Goal: Task Accomplishment & Management: Use online tool/utility

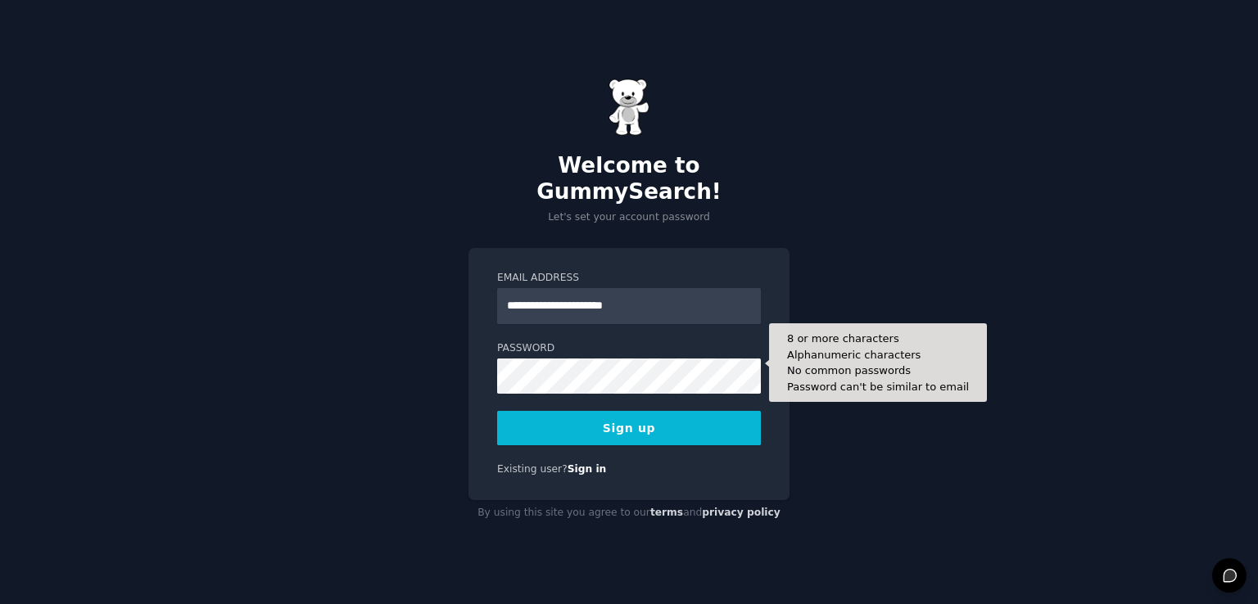
type input "**********"
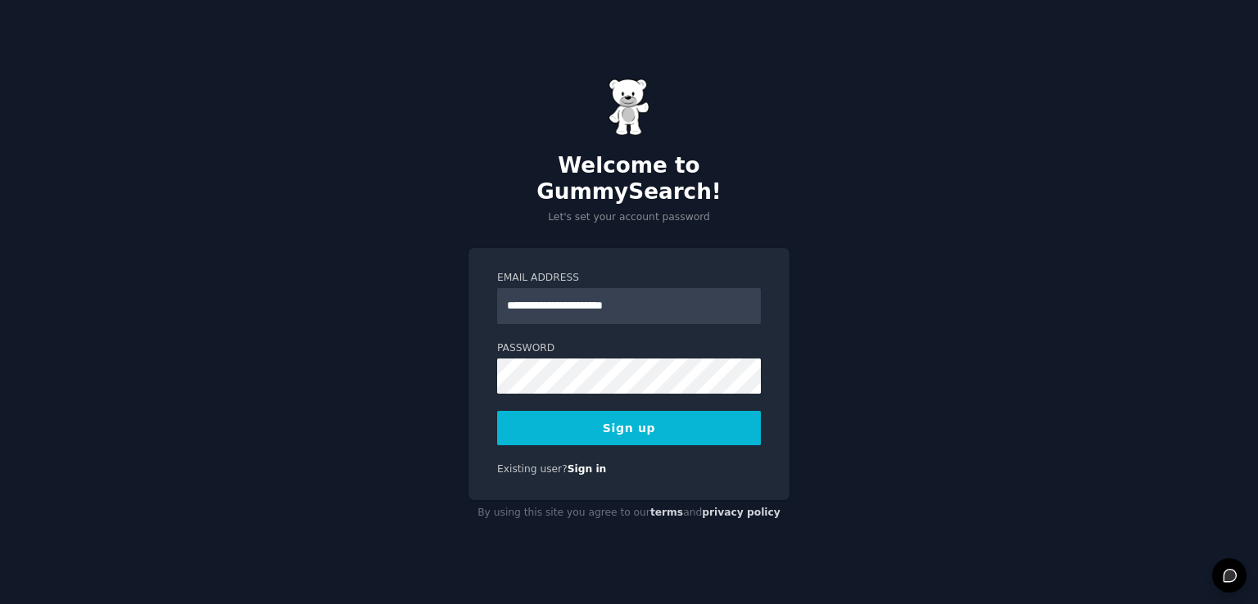
click at [928, 328] on div "**********" at bounding box center [629, 302] width 1258 height 604
click at [617, 411] on button "Sign up" at bounding box center [629, 428] width 264 height 34
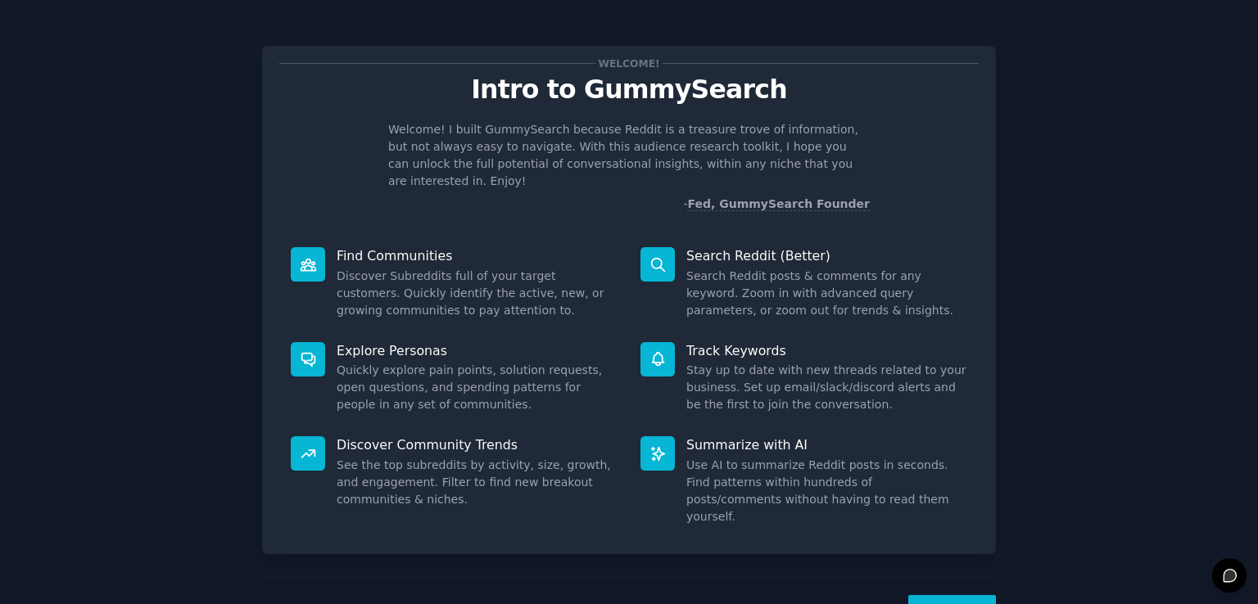
click at [947, 595] on button "Next" at bounding box center [952, 615] width 88 height 40
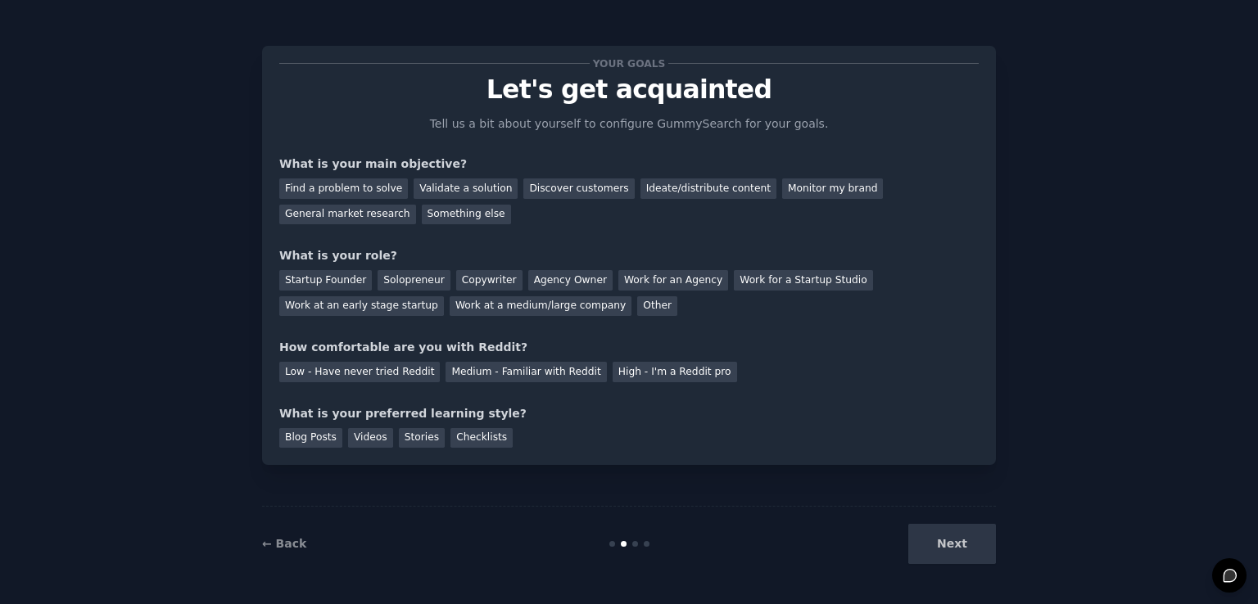
click at [948, 538] on div "Next" at bounding box center [873, 544] width 245 height 40
click at [334, 191] on div "Find a problem to solve" at bounding box center [343, 189] width 129 height 20
click at [450, 308] on div "Work at a medium/large company" at bounding box center [541, 306] width 182 height 20
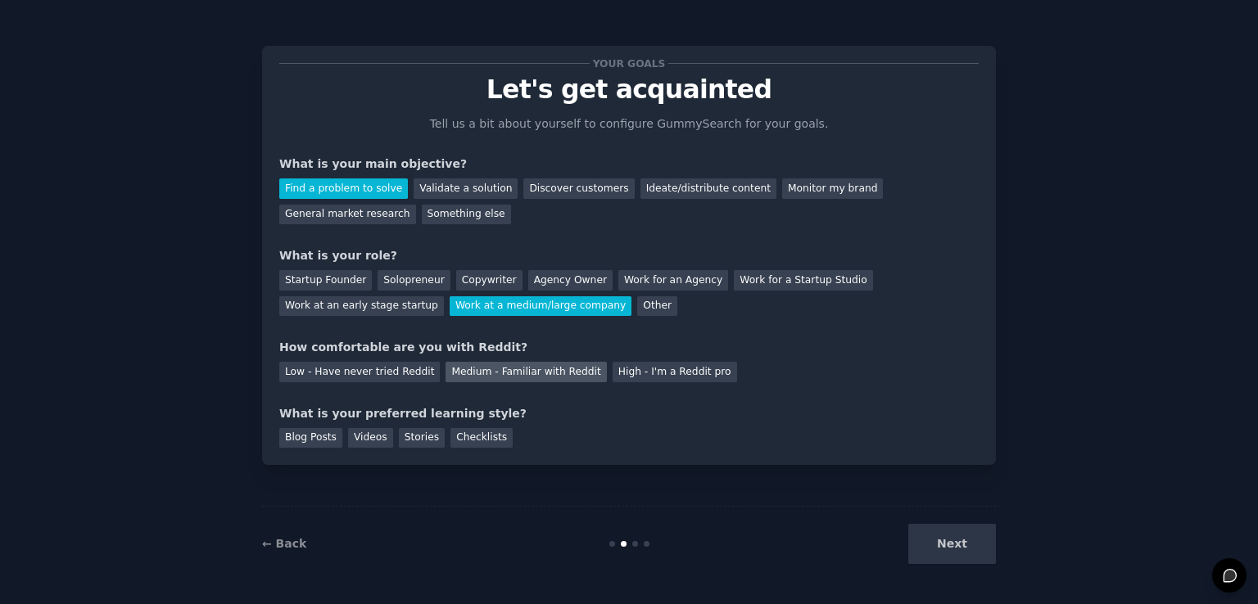
click at [480, 374] on div "Medium - Familiar with Reddit" at bounding box center [525, 372] width 161 height 20
click at [282, 442] on div "Blog Posts" at bounding box center [310, 438] width 63 height 20
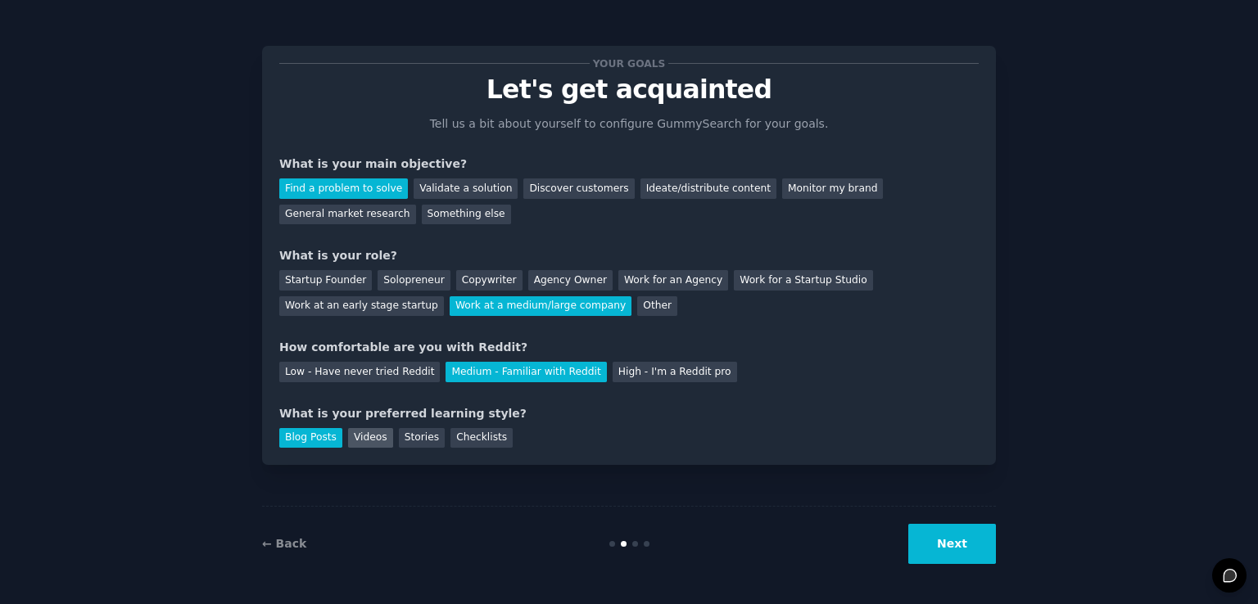
click at [364, 438] on div "Videos" at bounding box center [370, 438] width 45 height 20
click at [978, 551] on button "Next" at bounding box center [952, 544] width 88 height 40
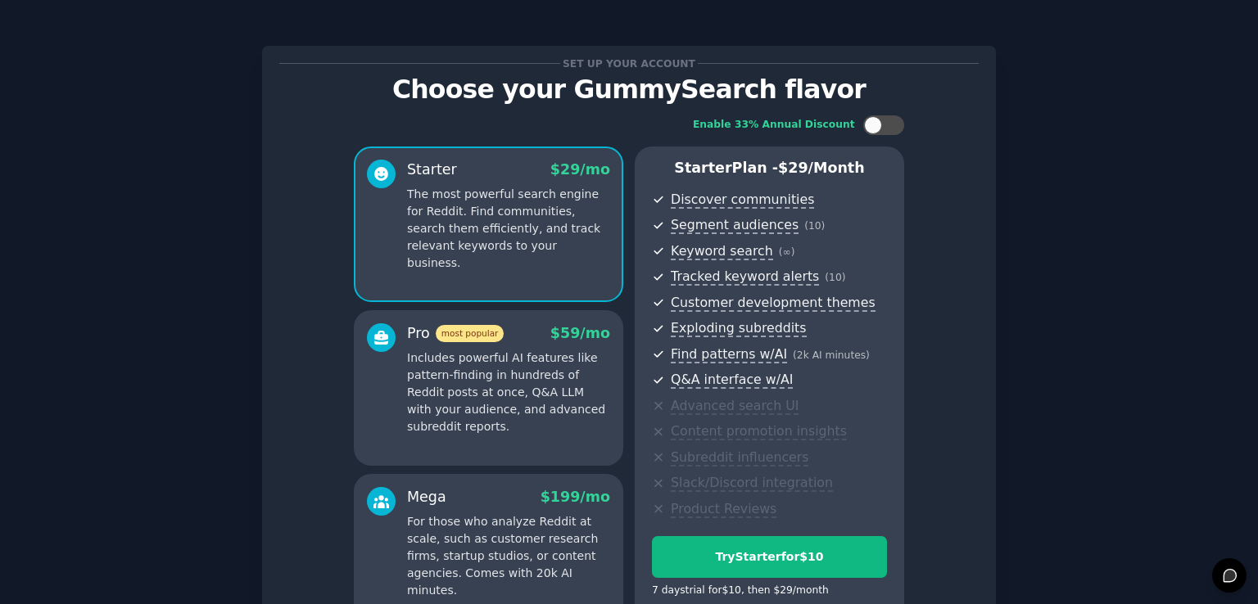
click at [1035, 310] on div "Set up your account Choose your GummySearch flavor Enable 33% Annual Discount S…" at bounding box center [629, 392] width 1212 height 739
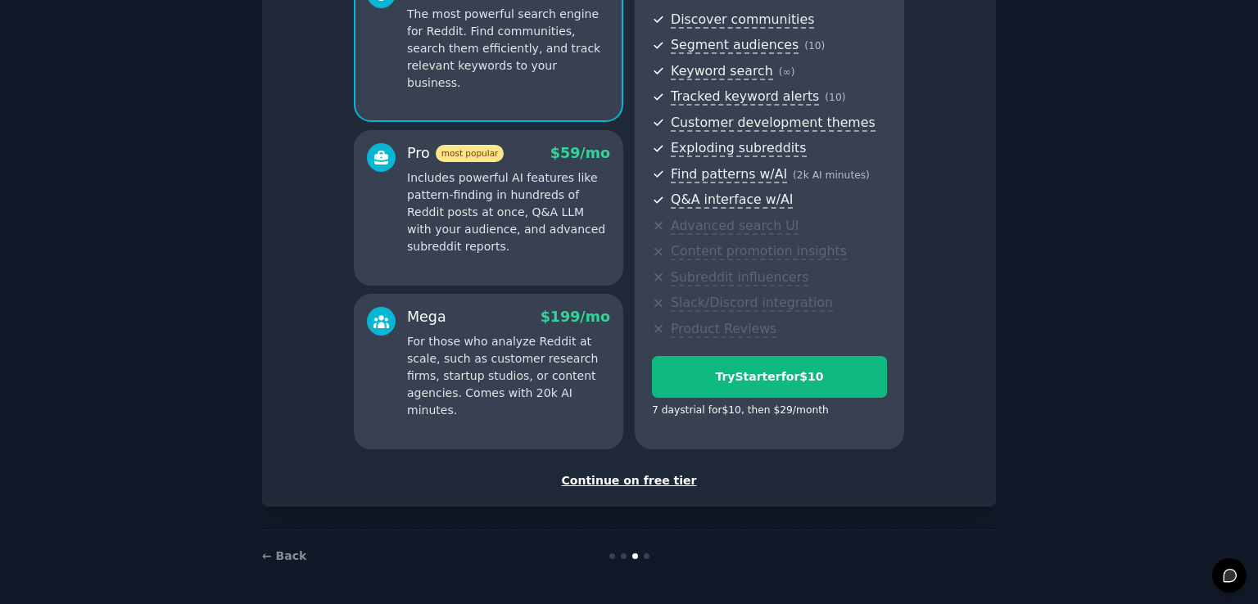
scroll to position [180, 0]
click at [611, 481] on div "Continue on free tier" at bounding box center [628, 480] width 699 height 17
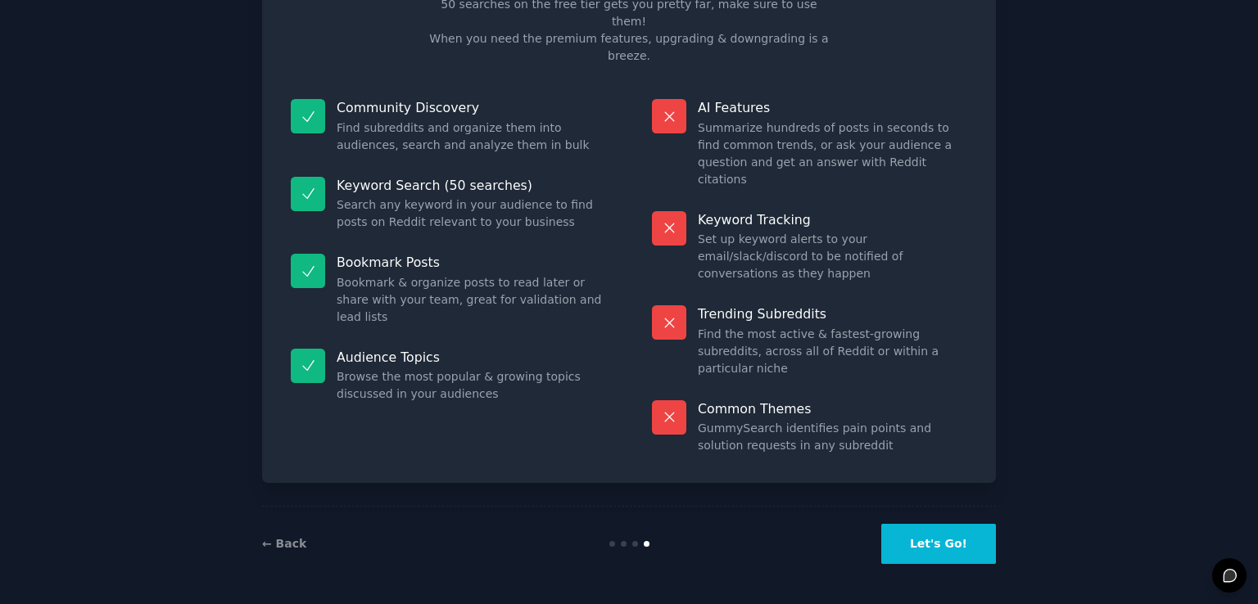
scroll to position [33, 0]
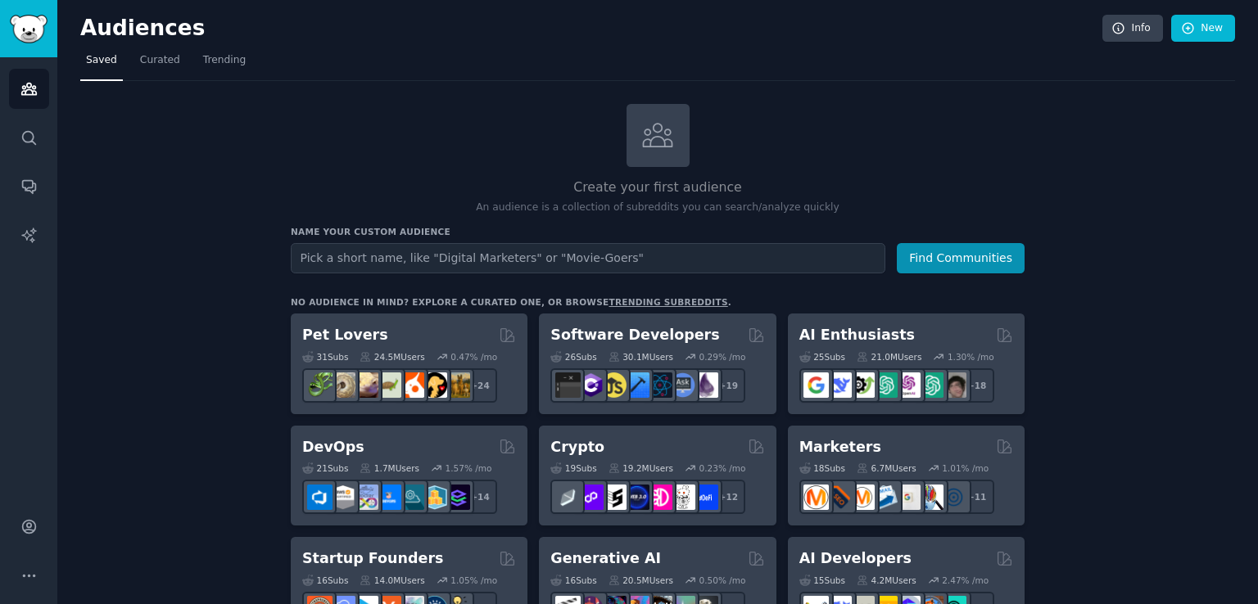
drag, startPoint x: 1252, startPoint y: 103, endPoint x: 1255, endPoint y: 115, distance: 12.5
click at [1255, 115] on main "Audiences Info New Saved Curated Trending Create your first audience An audienc…" at bounding box center [657, 302] width 1200 height 604
drag, startPoint x: 1257, startPoint y: 118, endPoint x: 1257, endPoint y: 144, distance: 26.2
click at [1257, 144] on main "Audiences Info New Saved Curated Trending Create your first audience An audienc…" at bounding box center [657, 302] width 1200 height 604
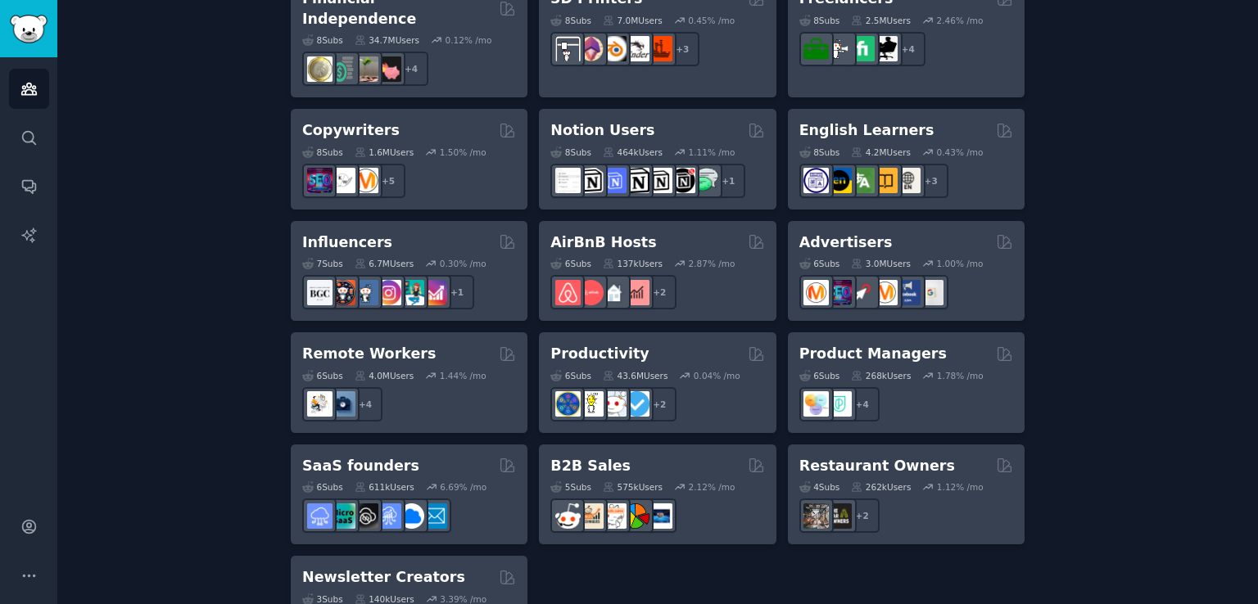
scroll to position [1238, 0]
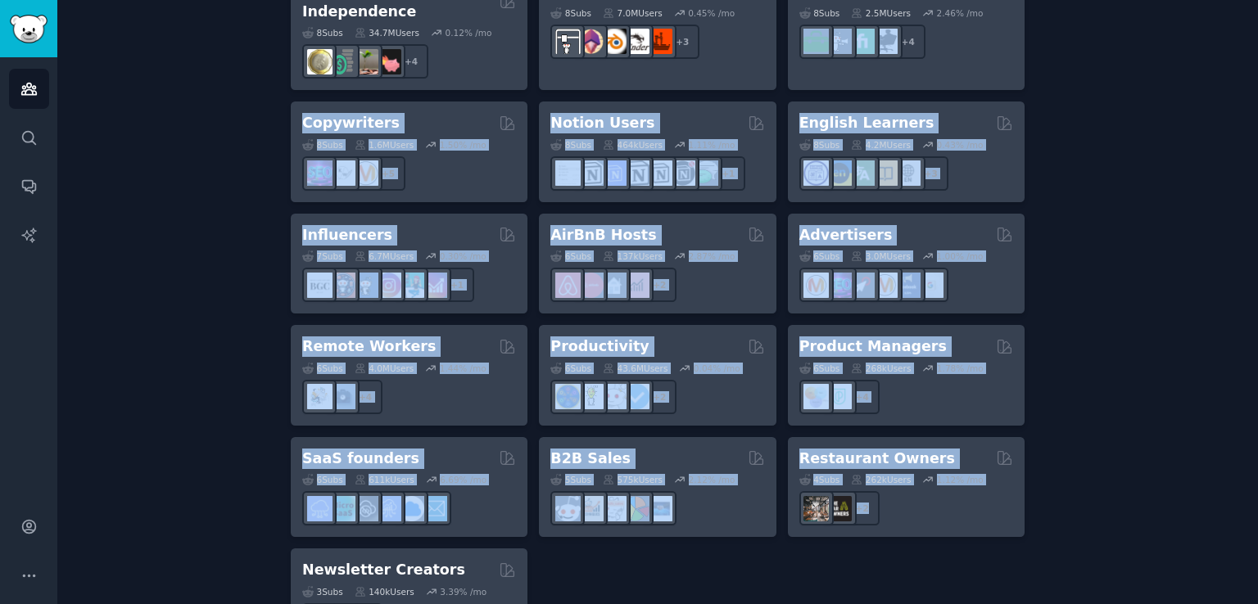
drag, startPoint x: 1257, startPoint y: 463, endPoint x: 1255, endPoint y: 94, distance: 369.3
click at [1257, 70] on main "Audiences Info New Saved Curated Trending Create your first audience An audienc…" at bounding box center [657, 302] width 1200 height 604
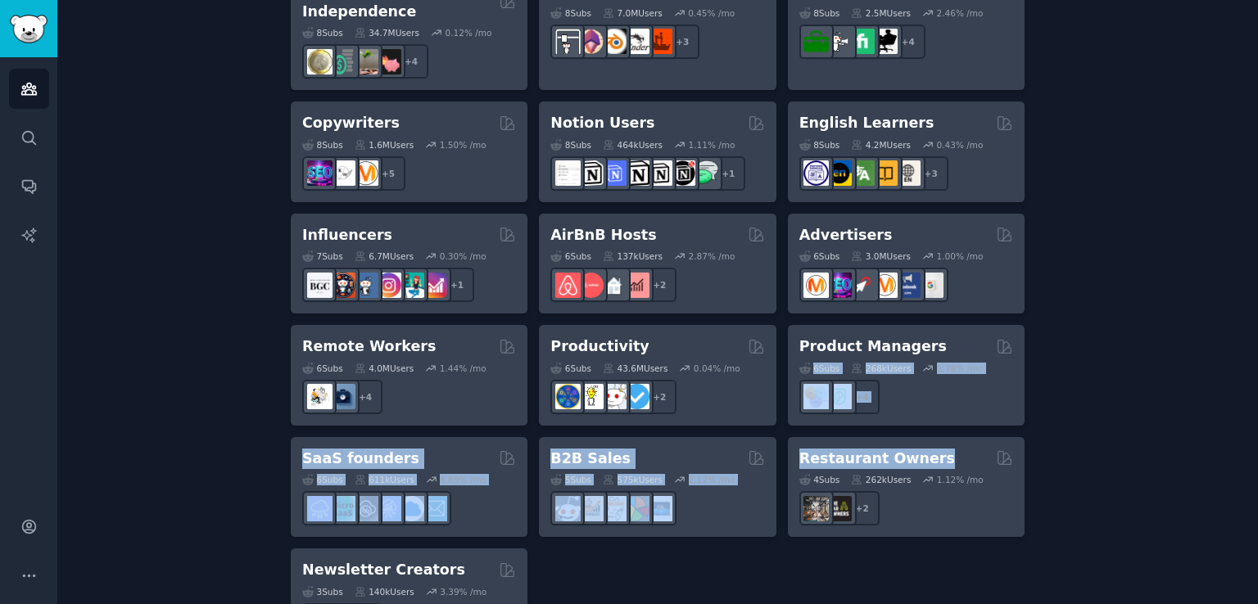
drag, startPoint x: 1257, startPoint y: 444, endPoint x: 1252, endPoint y: 427, distance: 17.1
click at [1257, 303] on main "Audiences Info New Saved Curated Trending Create your first audience An audienc…" at bounding box center [657, 302] width 1200 height 604
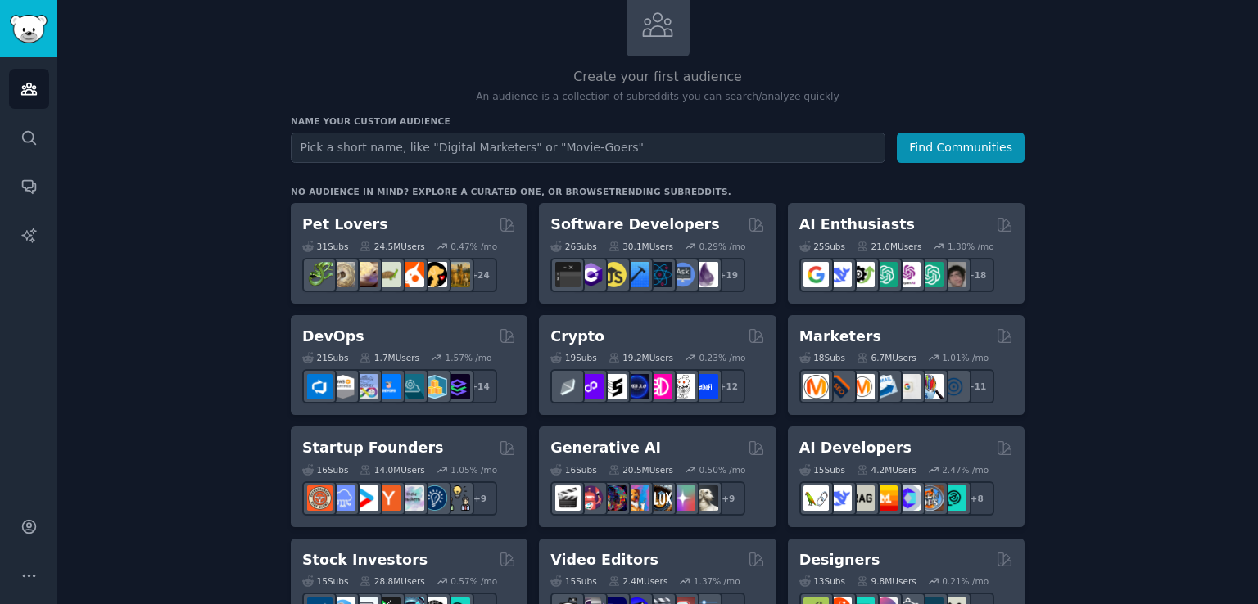
scroll to position [0, 0]
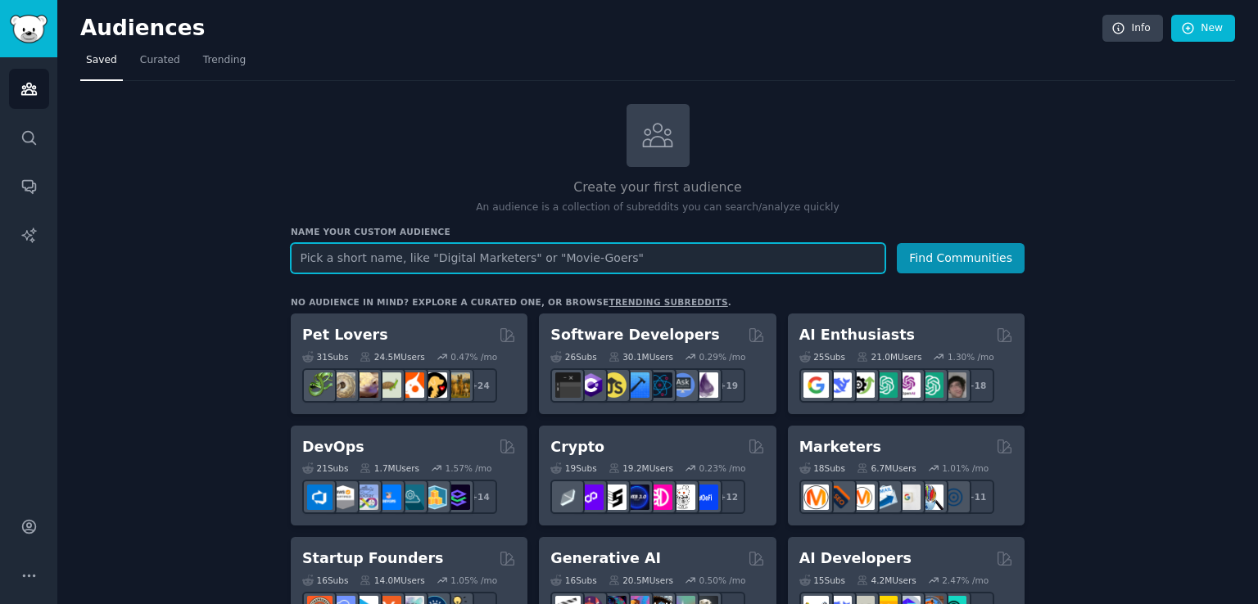
click at [518, 251] on input "text" at bounding box center [588, 258] width 595 height 30
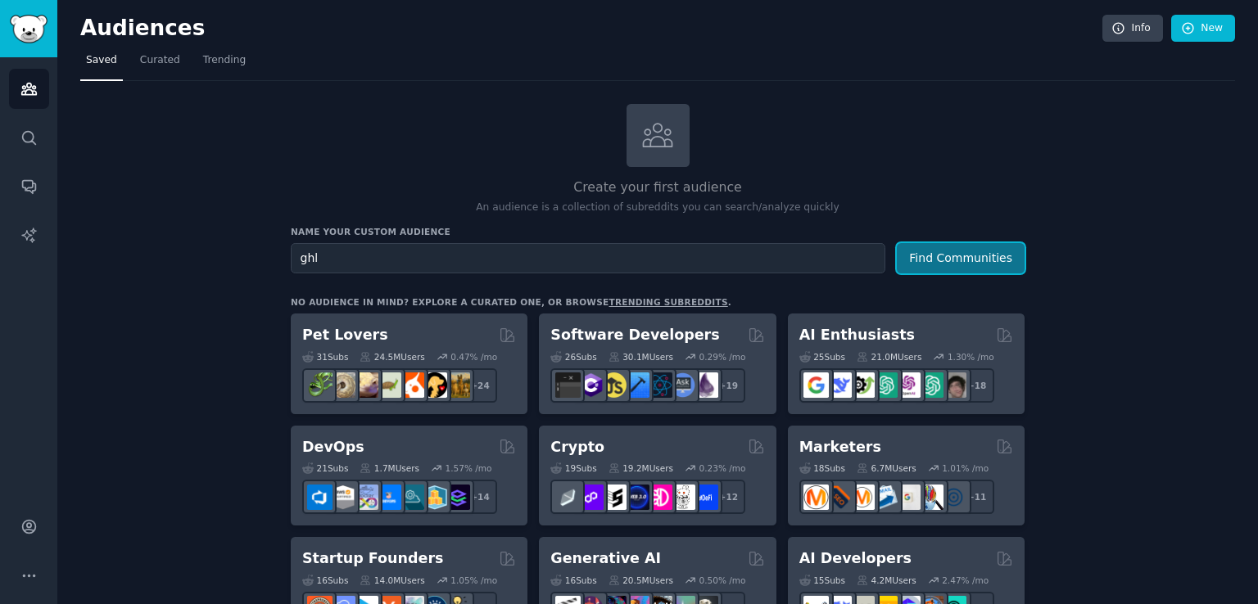
click at [961, 263] on button "Find Communities" at bounding box center [961, 258] width 128 height 30
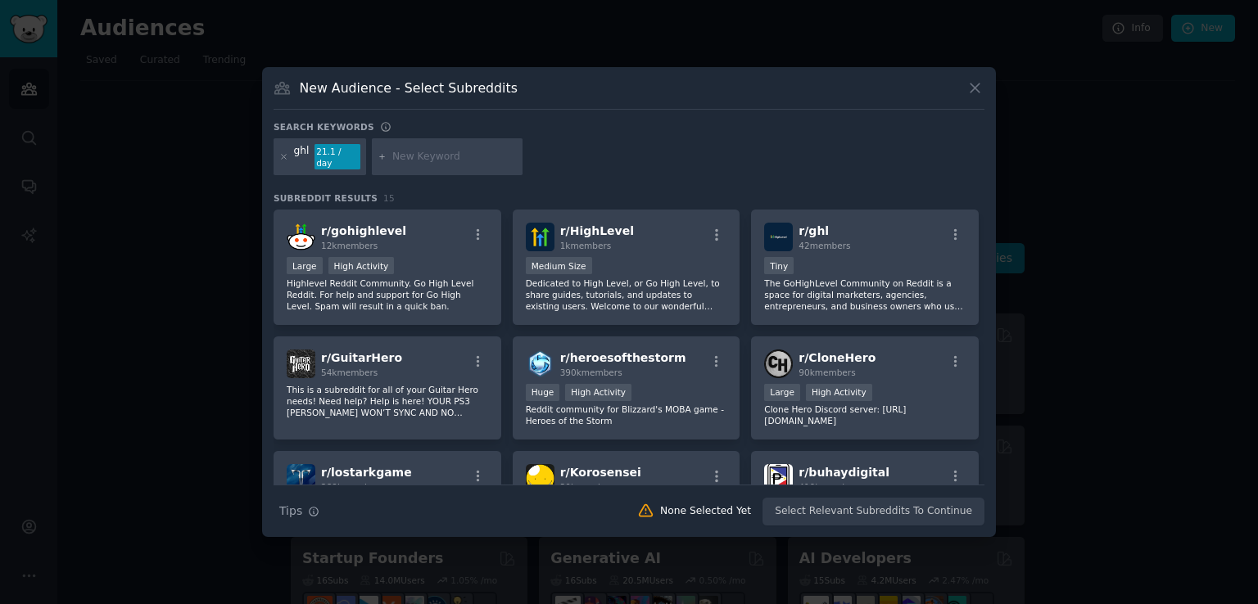
click at [980, 93] on icon at bounding box center [974, 87] width 17 height 17
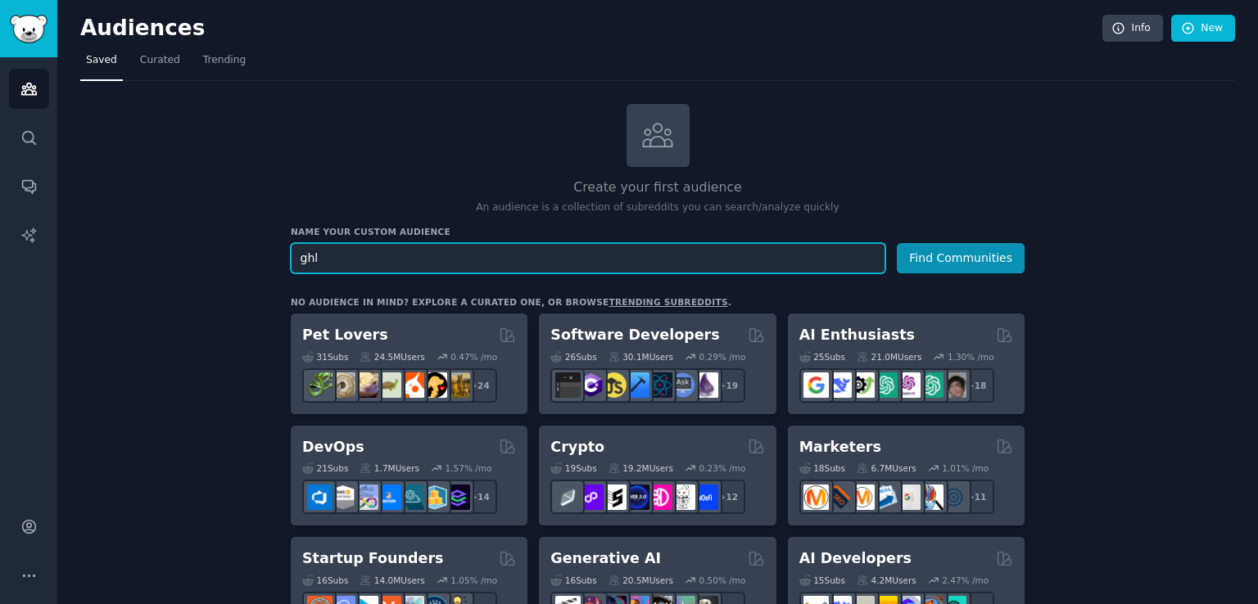
click at [468, 260] on input "ghl" at bounding box center [588, 258] width 595 height 30
type input "g"
type input "a"
click at [897, 243] on button "Find Communities" at bounding box center [961, 258] width 128 height 30
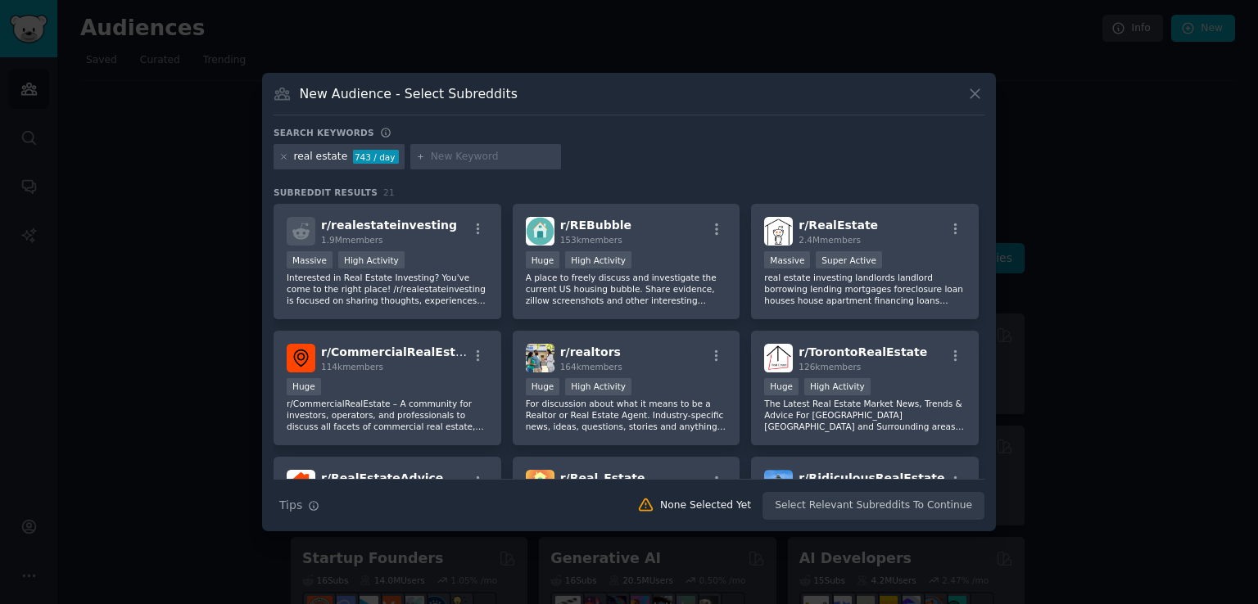
click at [973, 82] on div "New Audience - Select Subreddits Search keywords real estate 743 / day Subreddi…" at bounding box center [629, 302] width 734 height 459
click at [973, 89] on icon at bounding box center [974, 93] width 17 height 17
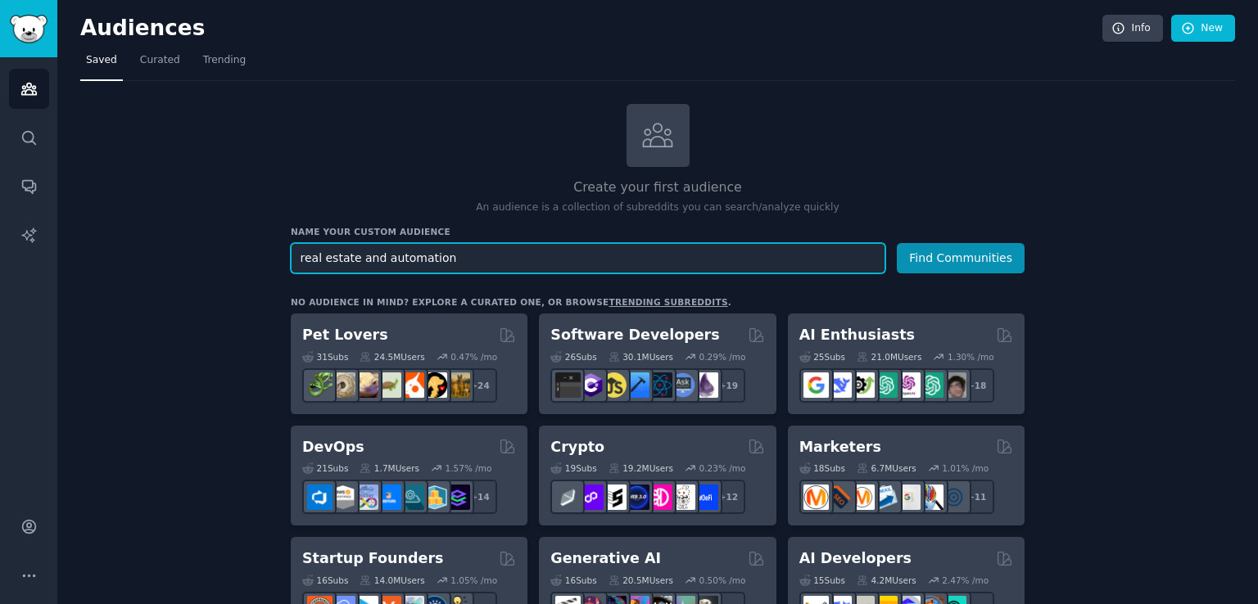
type input "real estate and automation"
click at [897, 243] on button "Find Communities" at bounding box center [961, 258] width 128 height 30
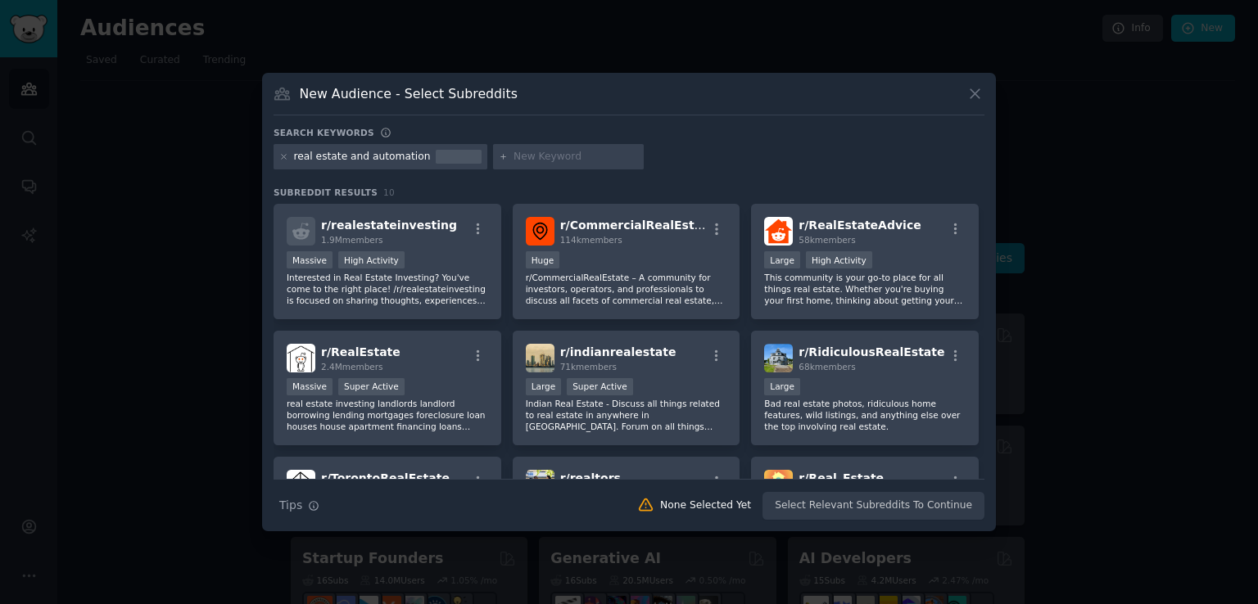
click at [984, 98] on div "New Audience - Select Subreddits Search keywords real estate and automation Sub…" at bounding box center [629, 302] width 734 height 459
click at [978, 93] on icon at bounding box center [974, 93] width 17 height 17
